Goal: Book appointment/travel/reservation

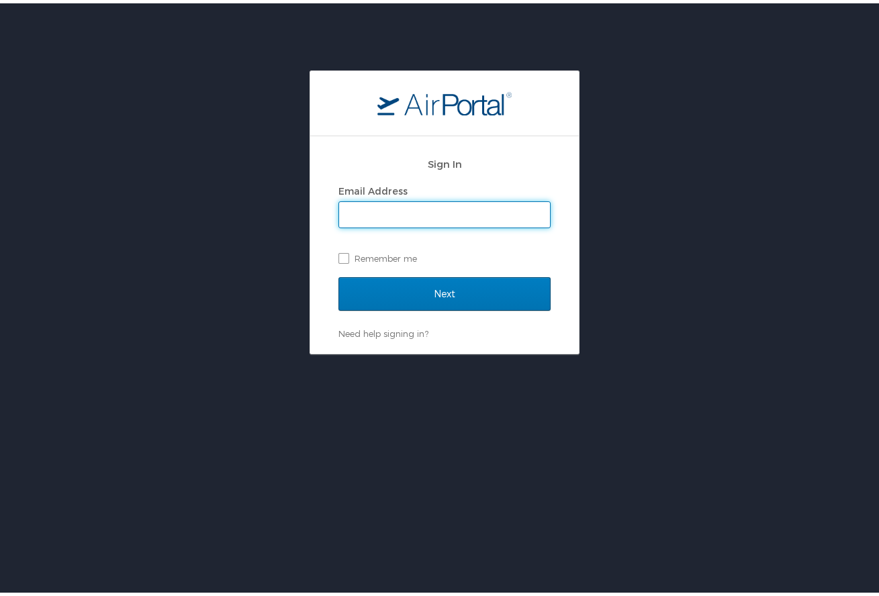
click at [355, 214] on input "Email Address" at bounding box center [444, 212] width 211 height 26
type input "tim.gillmore@lsuhs.edu"
click at [339, 256] on label "Remember me" at bounding box center [445, 255] width 212 height 20
click at [339, 256] on input "Remember me" at bounding box center [343, 254] width 9 height 9
checkbox input "true"
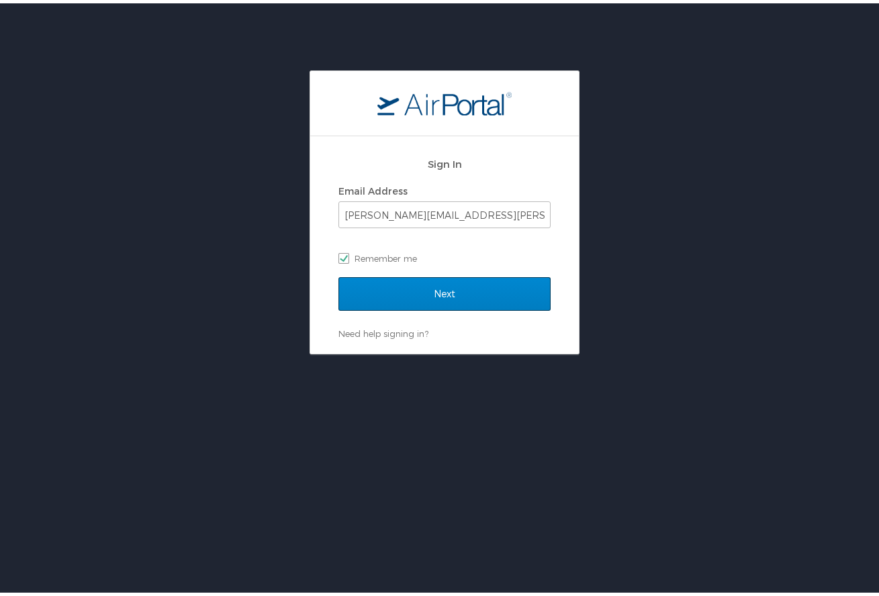
click at [419, 292] on input "Next" at bounding box center [445, 291] width 212 height 34
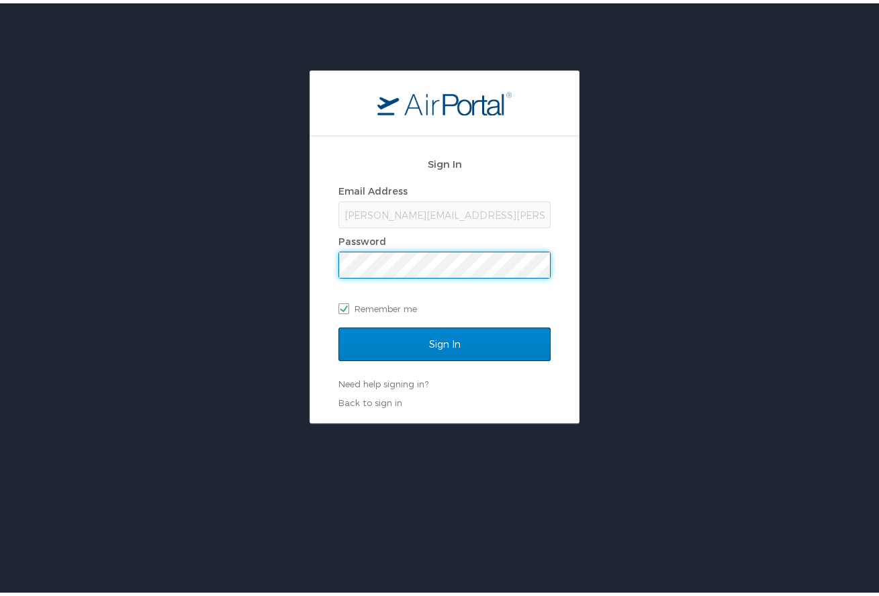
click at [402, 345] on input "Sign In" at bounding box center [445, 341] width 212 height 34
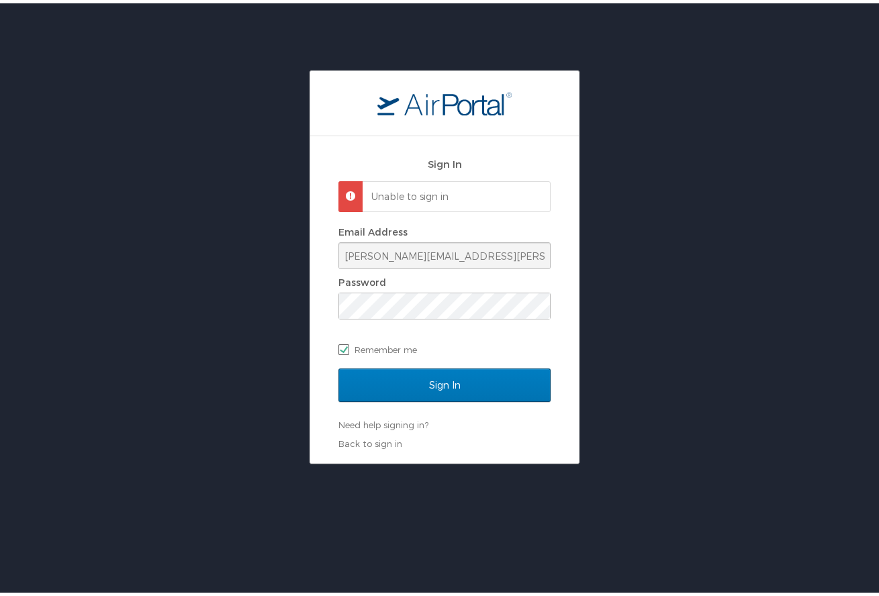
click at [341, 343] on label "Remember me" at bounding box center [445, 346] width 212 height 20
click at [341, 343] on input "Remember me" at bounding box center [343, 345] width 9 height 9
checkbox input "false"
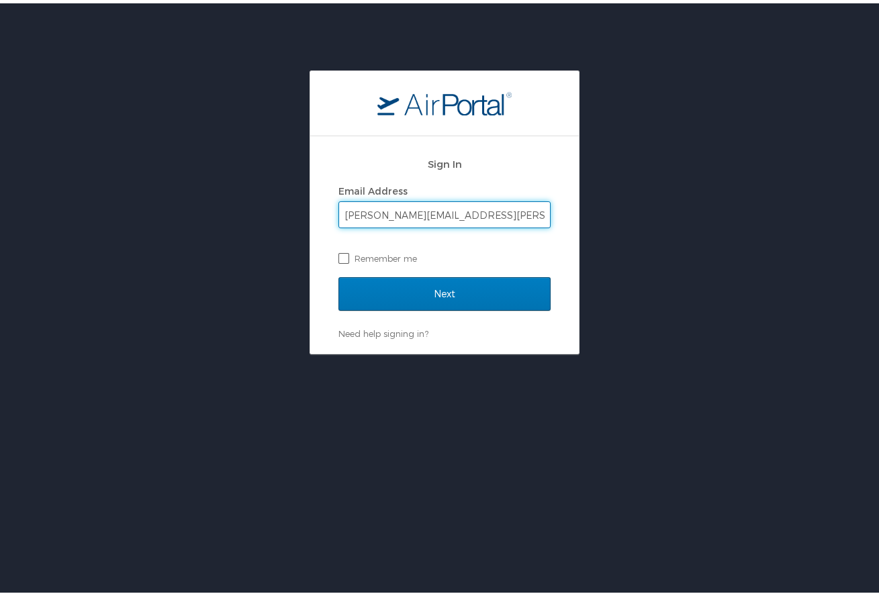
type input "[PERSON_NAME][EMAIL_ADDRESS][PERSON_NAME][DOMAIN_NAME]"
drag, startPoint x: 340, startPoint y: 250, endPoint x: 345, endPoint y: 258, distance: 9.3
click at [341, 251] on label "Remember me" at bounding box center [445, 255] width 212 height 20
click at [341, 251] on input "Remember me" at bounding box center [343, 254] width 9 height 9
checkbox input "true"
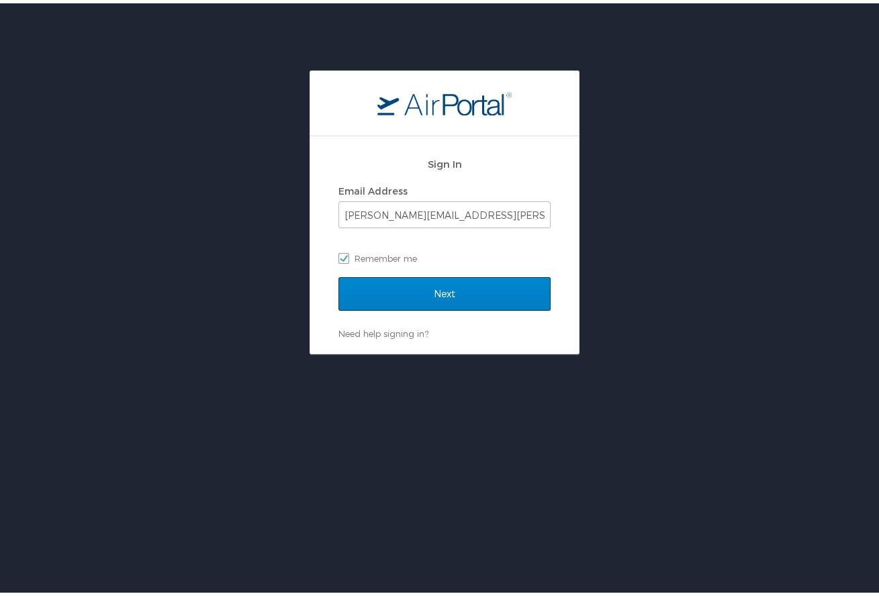
click at [387, 287] on input "Next" at bounding box center [445, 291] width 212 height 34
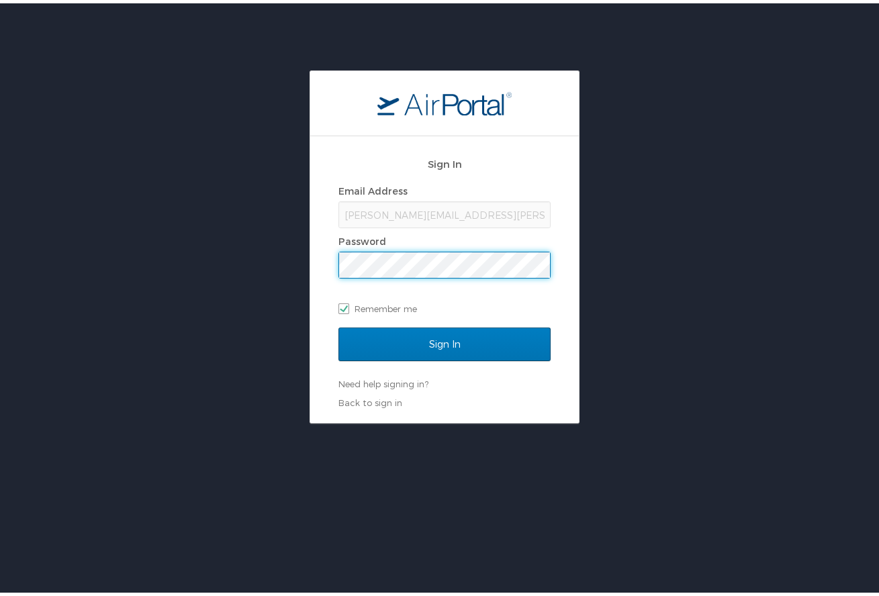
click at [439, 341] on input "Sign In" at bounding box center [445, 341] width 212 height 34
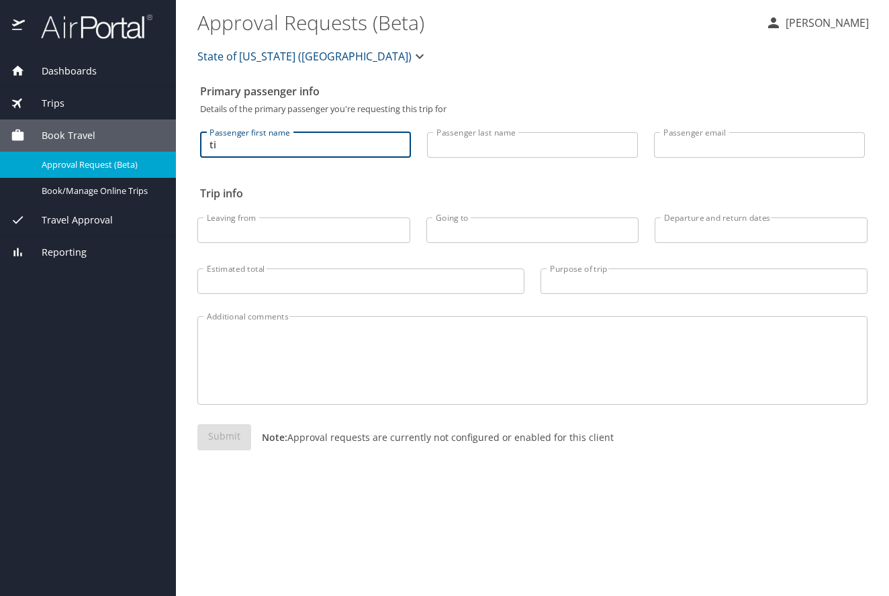
type input "t"
type input "Tim"
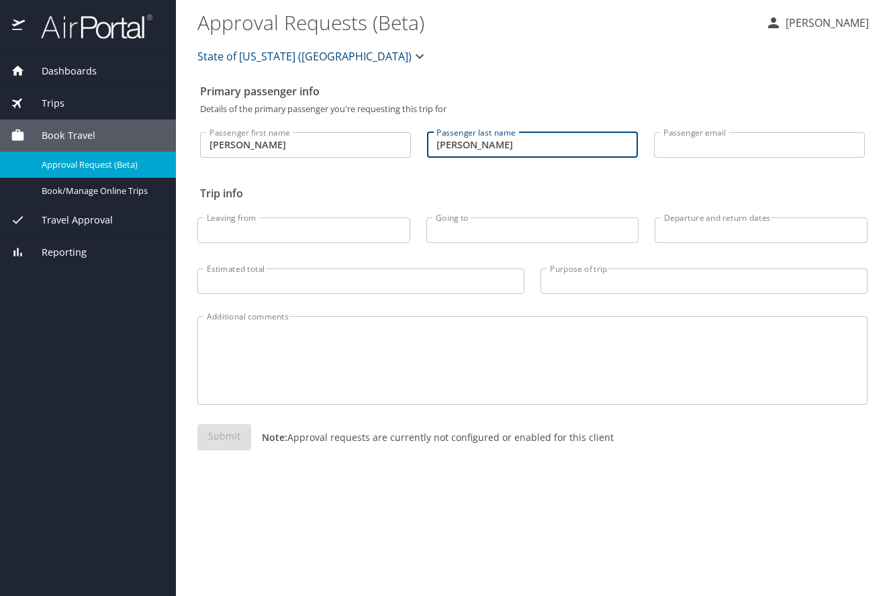
type input "Gilmore"
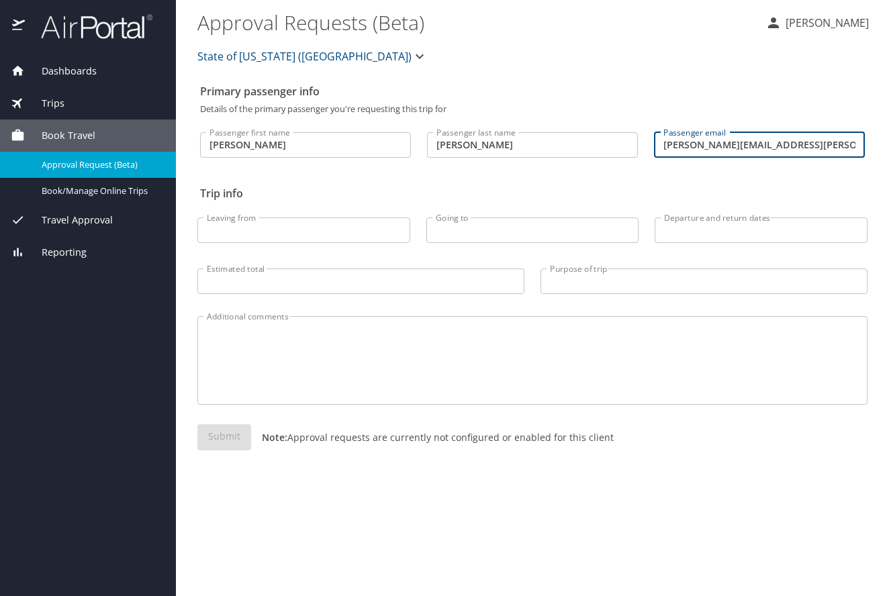
type input "[PERSON_NAME][EMAIL_ADDRESS][PERSON_NAME][DOMAIN_NAME]"
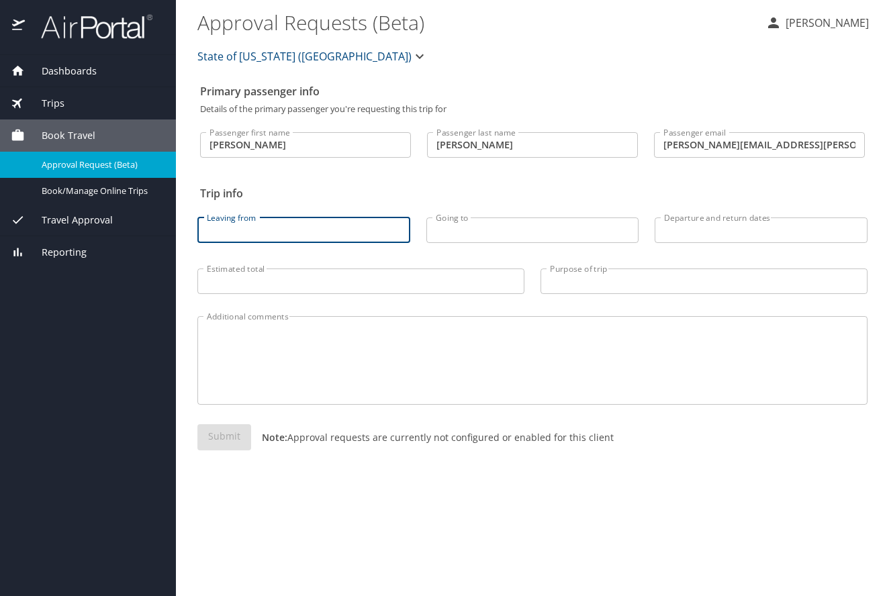
click at [242, 224] on input "Leaving from" at bounding box center [303, 231] width 213 height 26
type input "Shreveport, Louisiana"
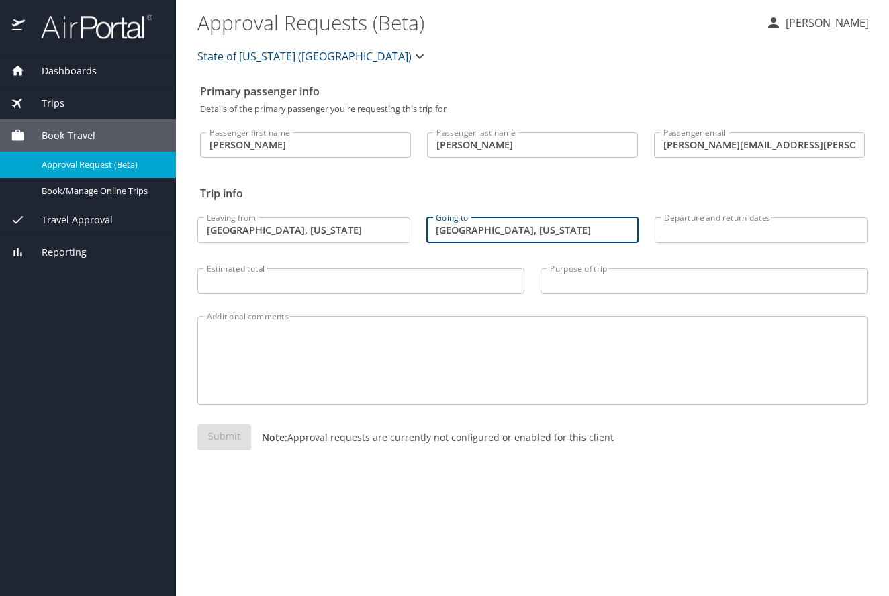
type input "Phoenix, Arizona"
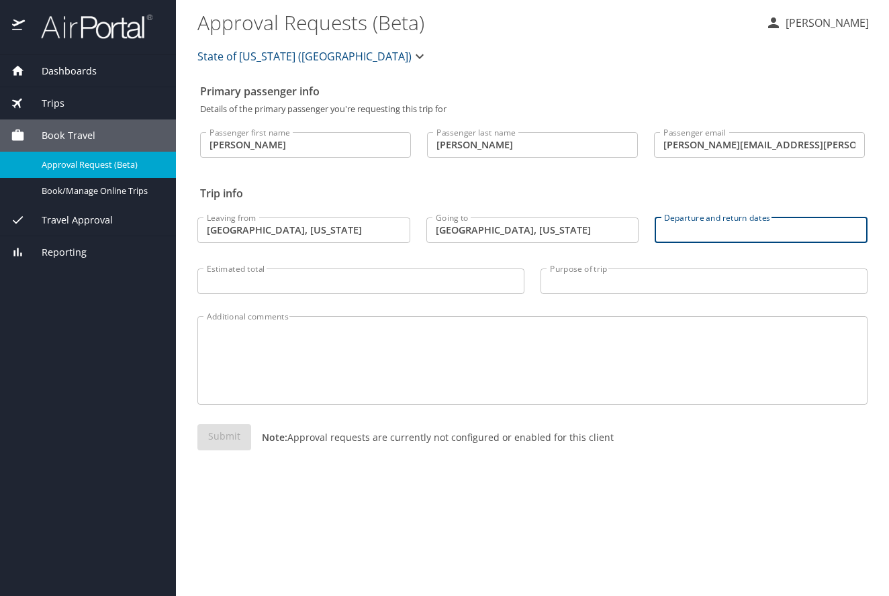
click at [668, 228] on input "Departure and return dates" at bounding box center [761, 231] width 213 height 26
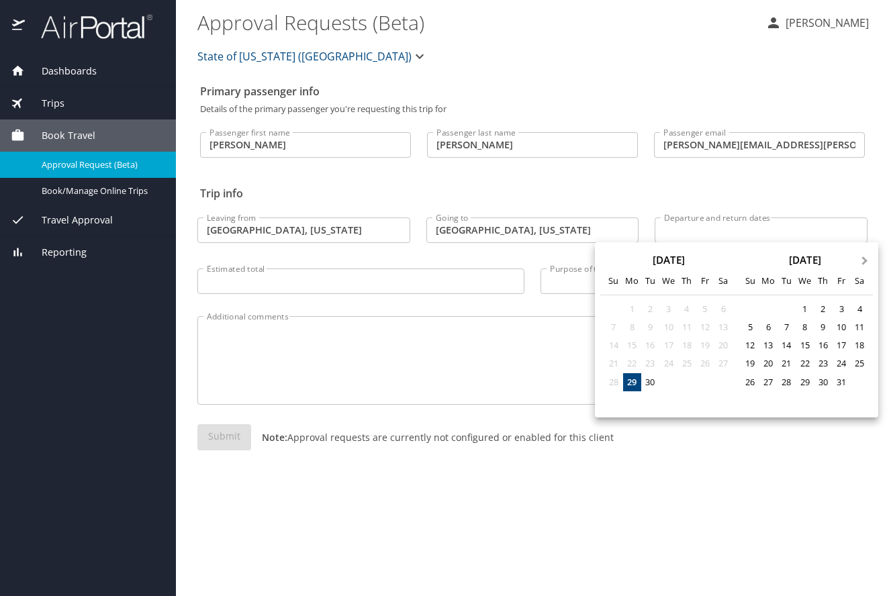
click at [860, 258] on button "Next Month" at bounding box center [866, 254] width 21 height 21
click at [705, 305] on div "5" at bounding box center [705, 309] width 18 height 18
click at [705, 306] on div "5" at bounding box center [705, 309] width 18 height 18
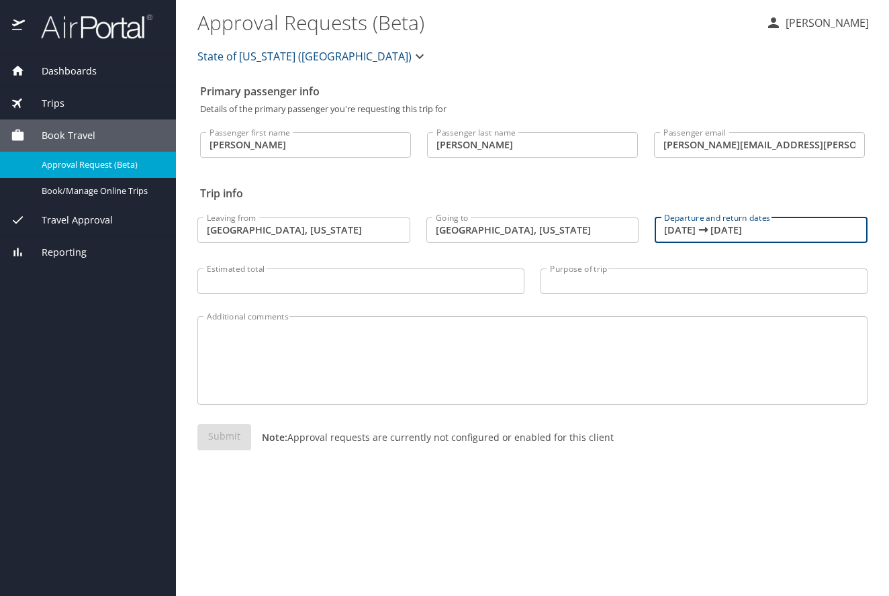
click at [703, 230] on input "12/05/2025 🠦 12/05/2025" at bounding box center [761, 231] width 213 height 26
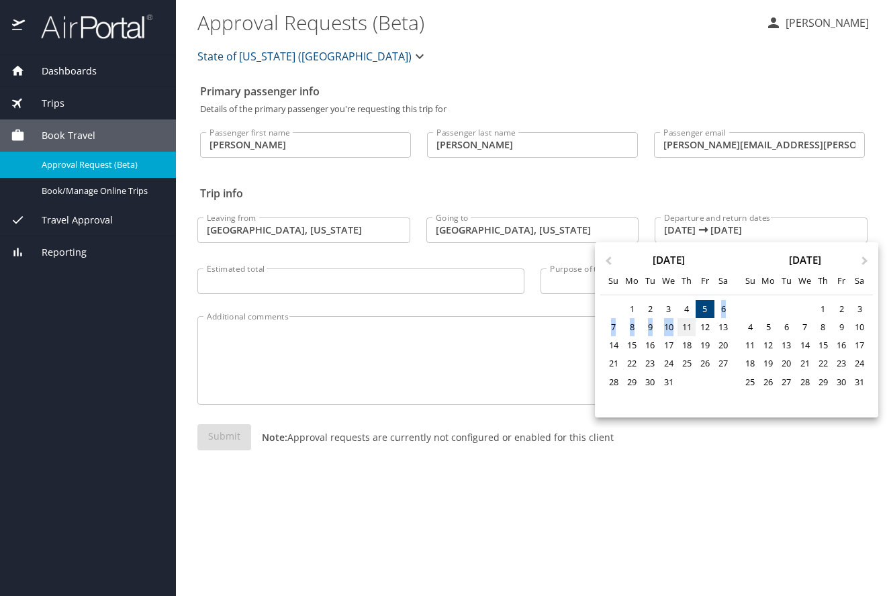
drag, startPoint x: 706, startPoint y: 310, endPoint x: 694, endPoint y: 325, distance: 19.1
click at [684, 329] on div "30 1 2 3 4 5 6 7 8 9 10 11 12 13 14 15 16 17 18 19 20 21 22 23 24 25 26 27 28 2…" at bounding box center [668, 354] width 128 height 109
click at [723, 307] on div "6" at bounding box center [724, 309] width 18 height 18
click at [707, 306] on div "5" at bounding box center [705, 309] width 18 height 18
click at [690, 326] on div "11" at bounding box center [687, 327] width 18 height 18
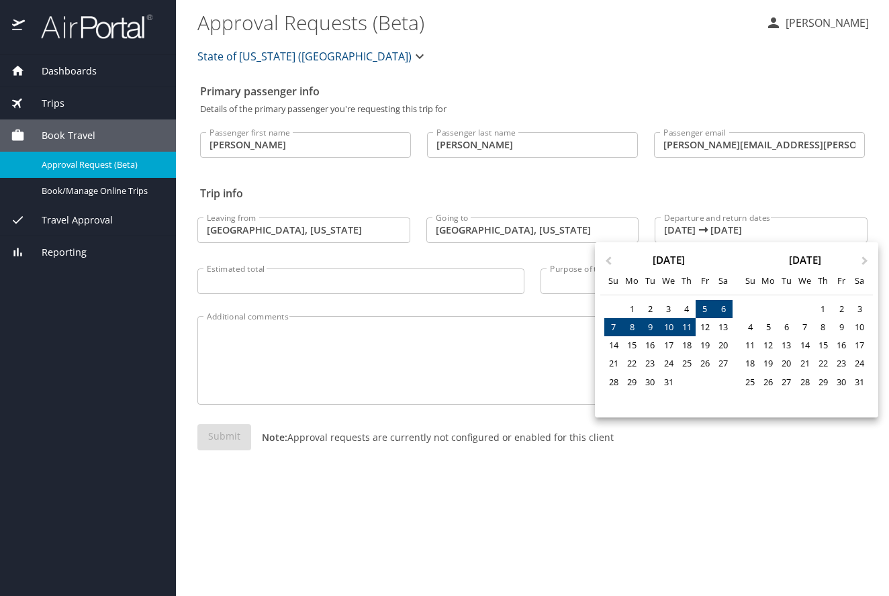
type input "12/05/2025 🠦 12/11/2025"
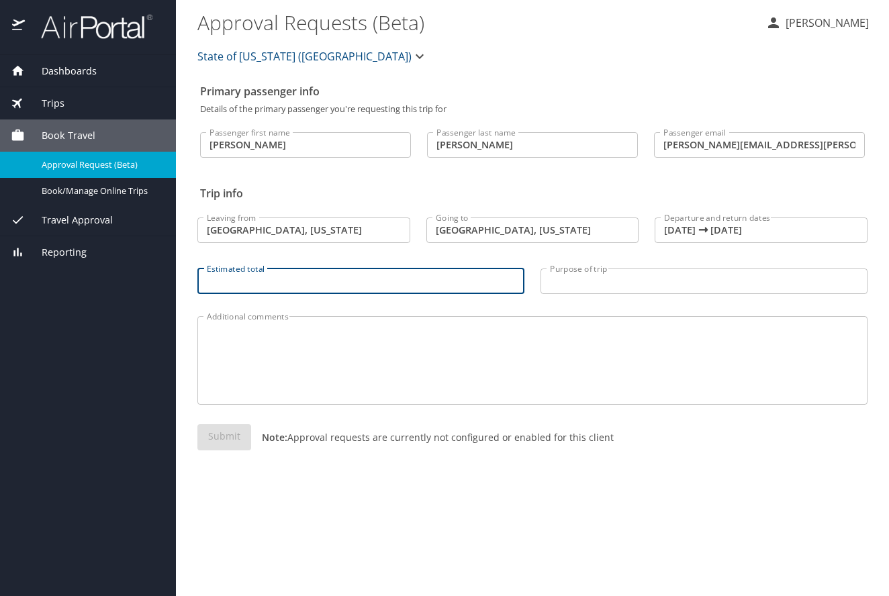
click at [239, 283] on input "Estimated total" at bounding box center [360, 282] width 327 height 26
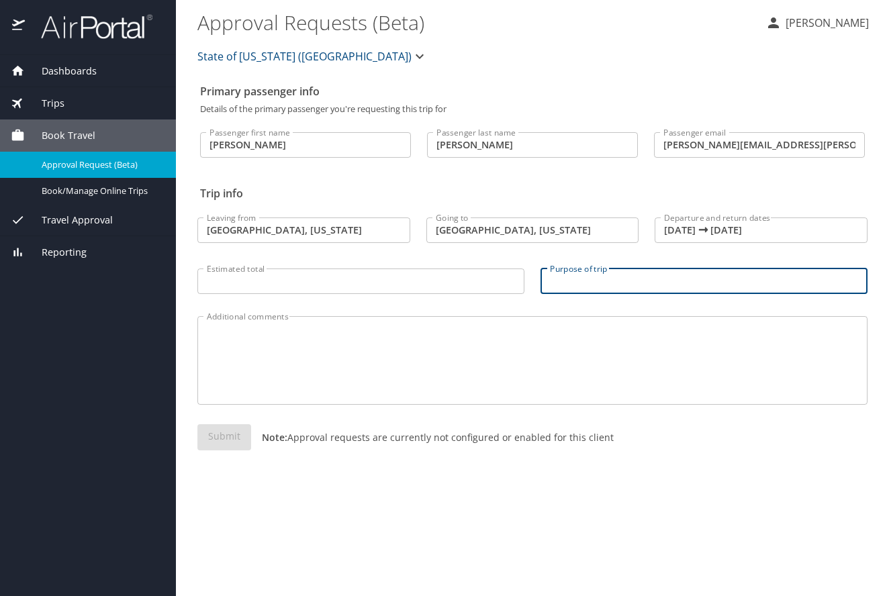
click at [617, 285] on input "Purpose of trip" at bounding box center [704, 282] width 327 height 26
type input "Attend AARC International Congress/Convention"
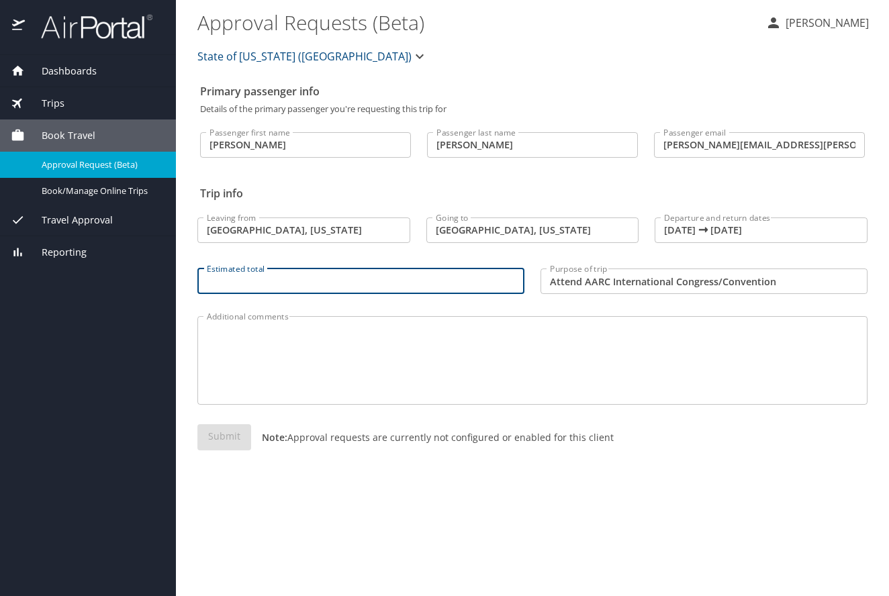
click at [277, 287] on input "Estimated total" at bounding box center [360, 282] width 327 height 26
type input "$600"
click at [331, 365] on textarea "Additional comments" at bounding box center [532, 361] width 651 height 64
